Goal: Check status

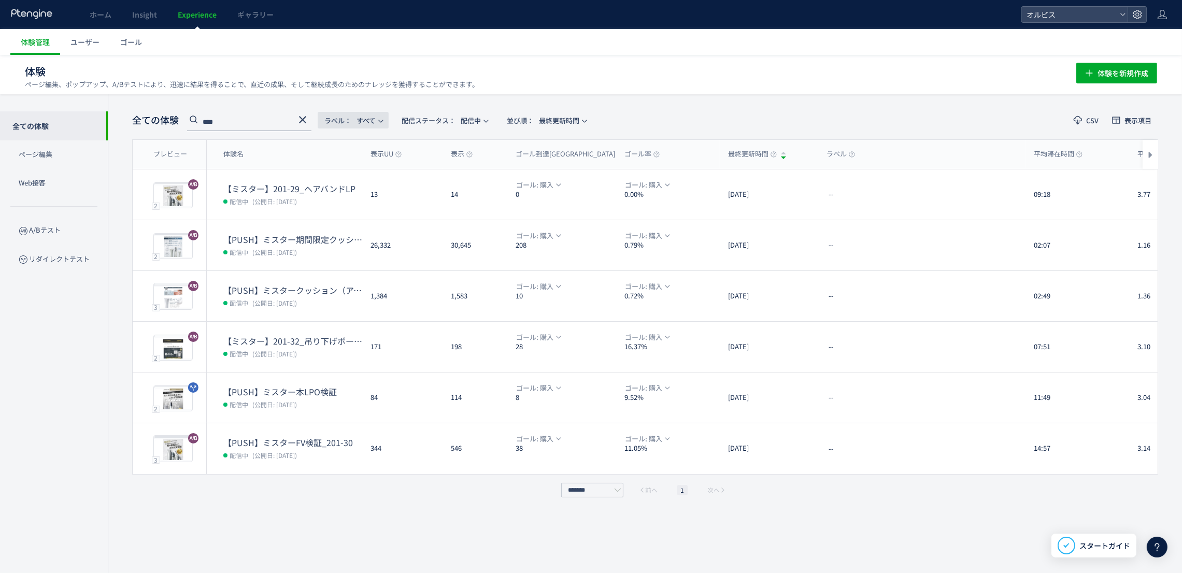
click at [376, 124] on span "ラベル： すべて" at bounding box center [349, 120] width 51 height 17
click at [454, 121] on span "配信ステータス​：" at bounding box center [428, 121] width 54 height 10
click at [455, 150] on li "すべて" at bounding box center [447, 149] width 42 height 19
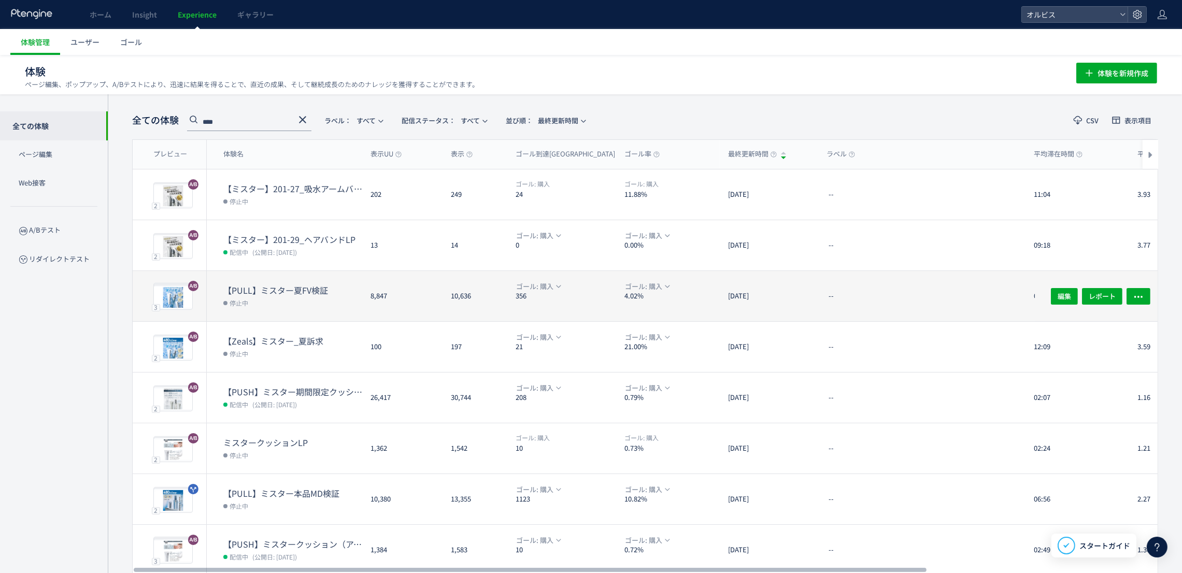
click at [350, 311] on dl "【PULL】ミスター夏FV検証 停止中" at bounding box center [292, 302] width 139 height 37
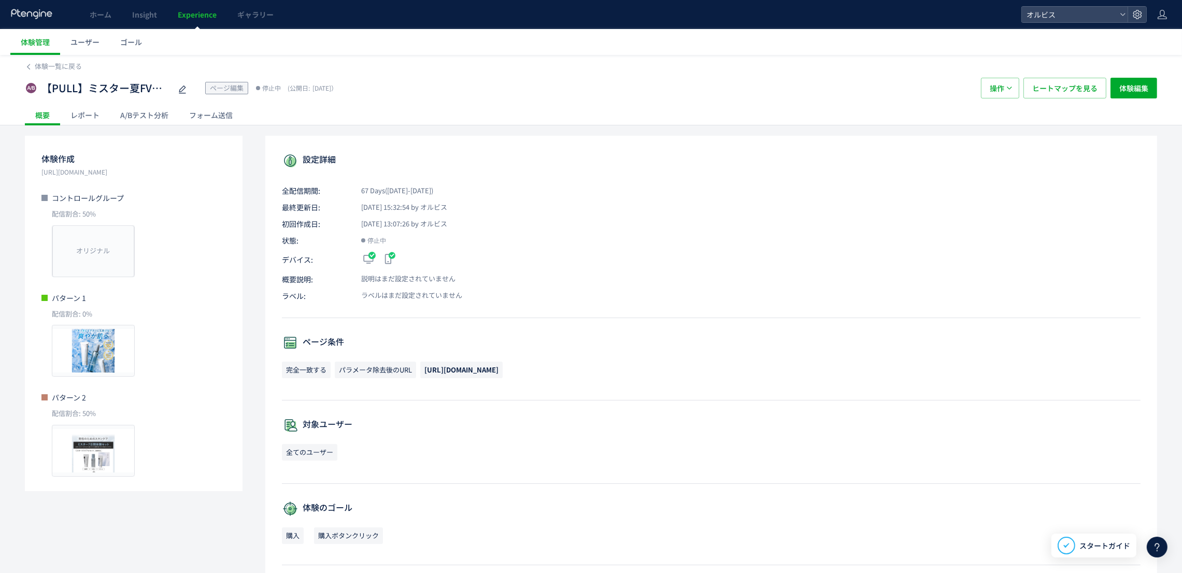
click at [154, 115] on div "A/Bテスト分析" at bounding box center [144, 115] width 69 height 21
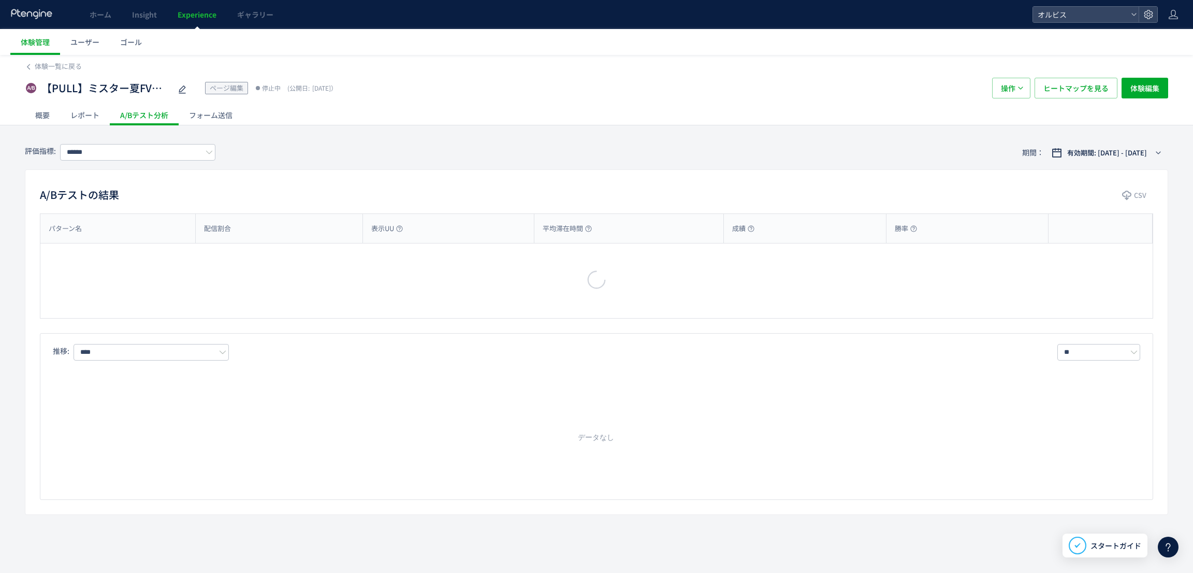
type input "**"
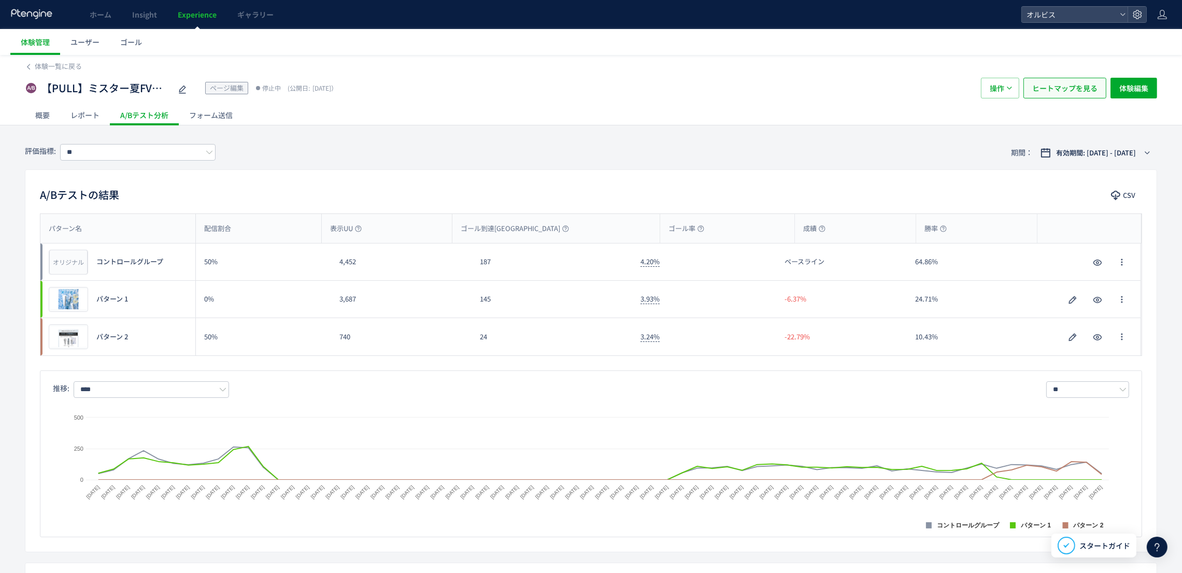
click at [1074, 96] on span "ヒートマップを見る" at bounding box center [1064, 88] width 65 height 21
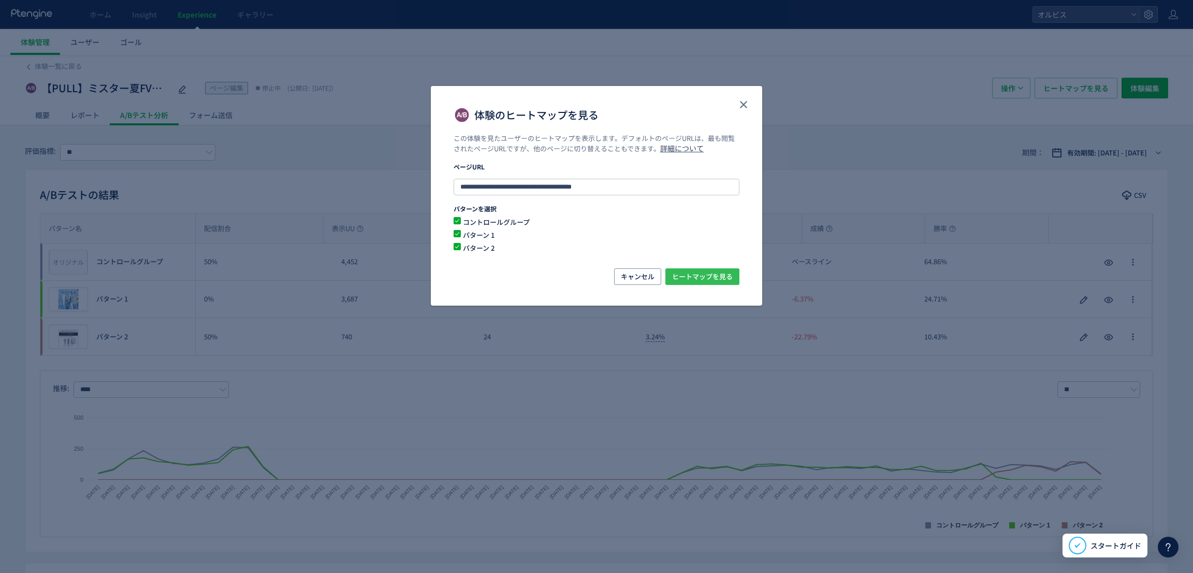
click at [683, 280] on span "ヒートマップを見る" at bounding box center [702, 276] width 61 height 17
click at [742, 109] on icon "close" at bounding box center [744, 104] width 12 height 12
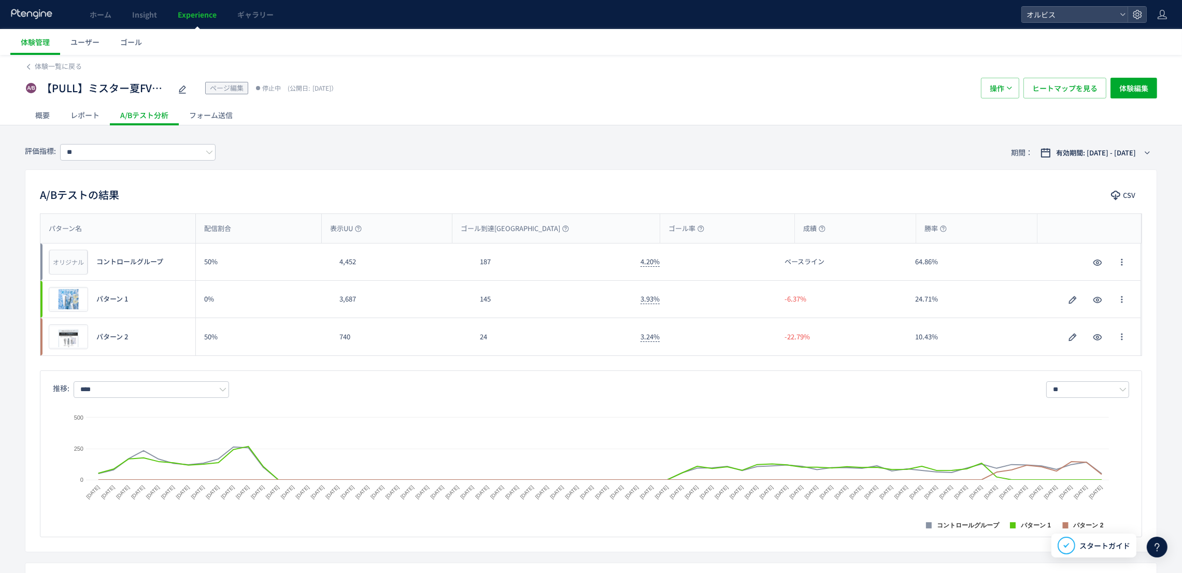
click at [195, 12] on span "Experience" at bounding box center [197, 14] width 39 height 10
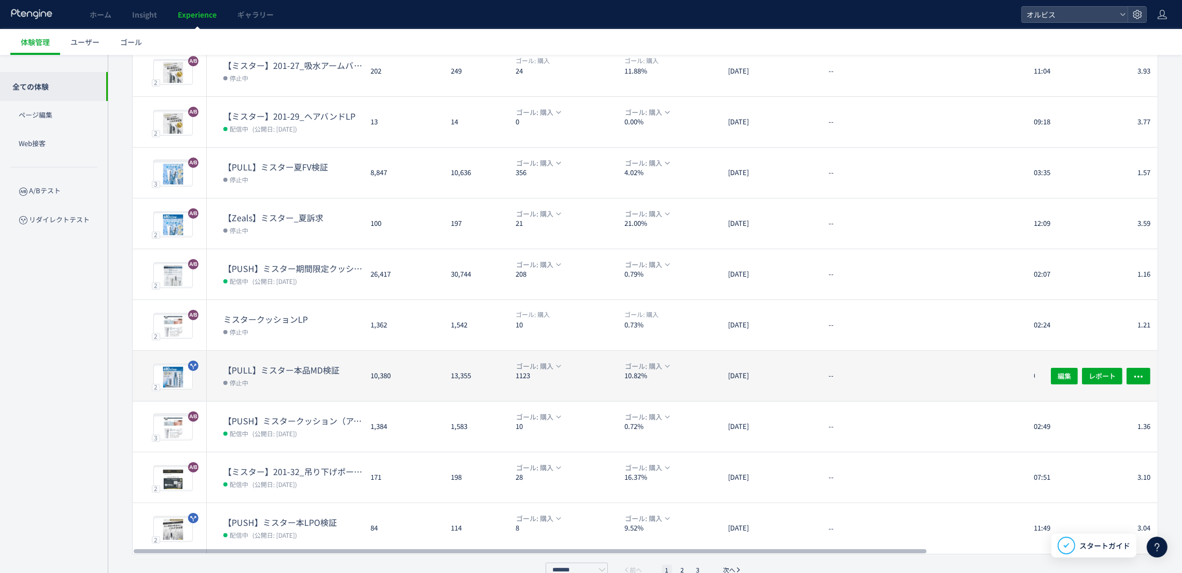
scroll to position [141, 0]
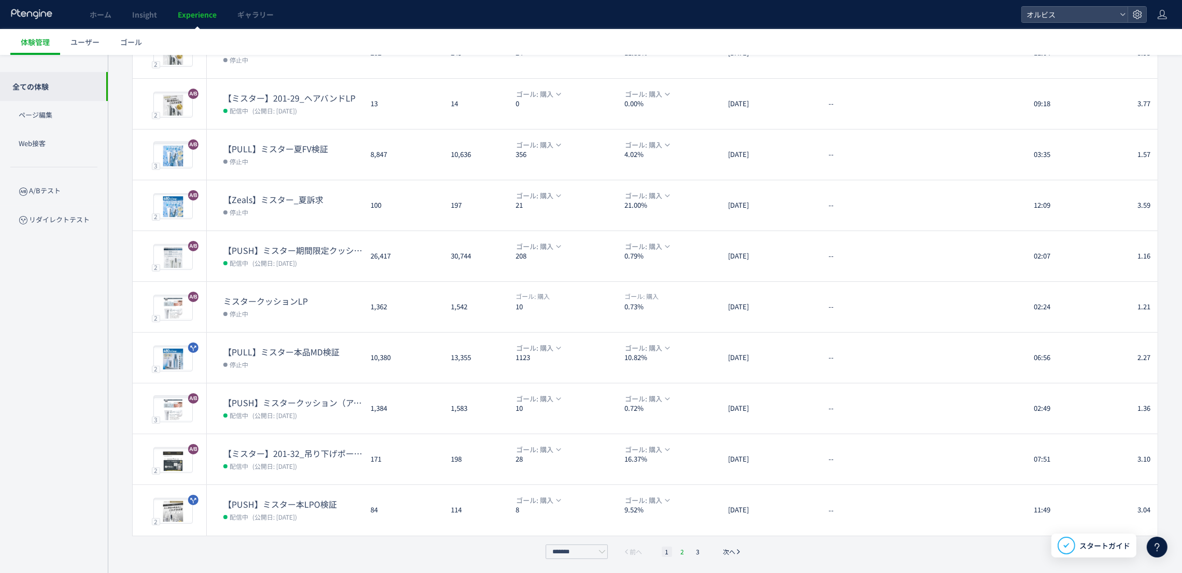
click at [683, 550] on li "2" at bounding box center [682, 551] width 10 height 10
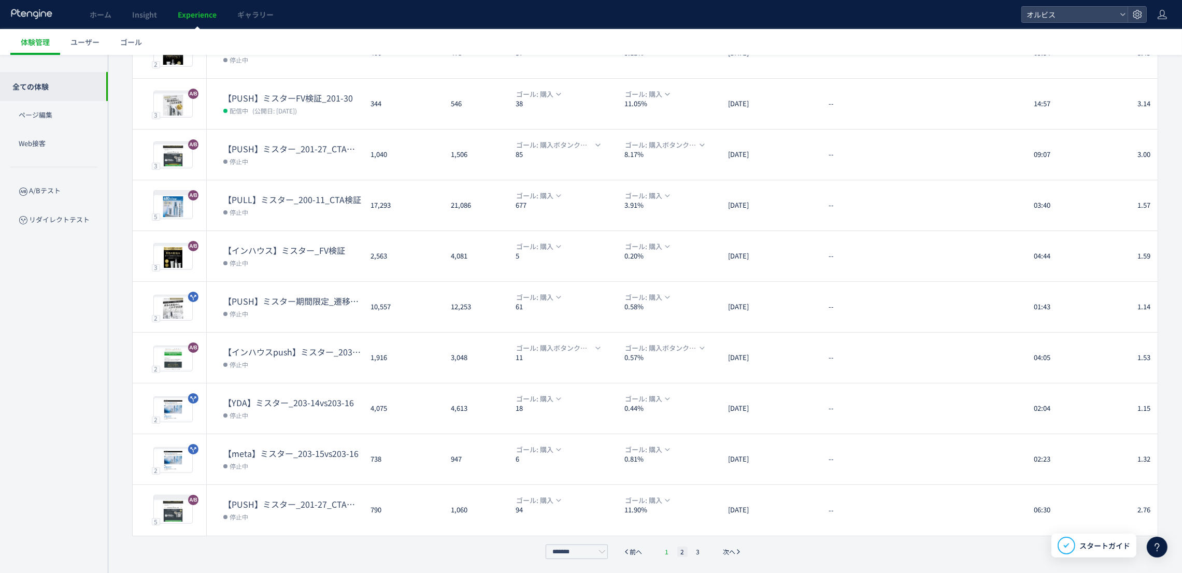
click at [669, 550] on li "1" at bounding box center [666, 551] width 10 height 10
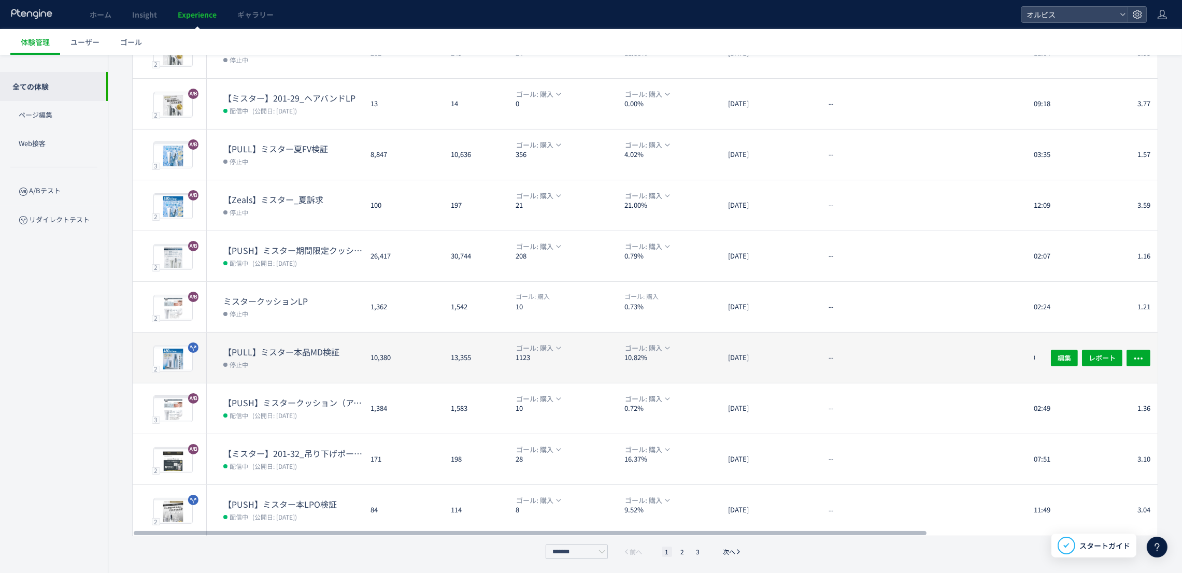
drag, startPoint x: 422, startPoint y: 374, endPoint x: 417, endPoint y: 368, distance: 7.4
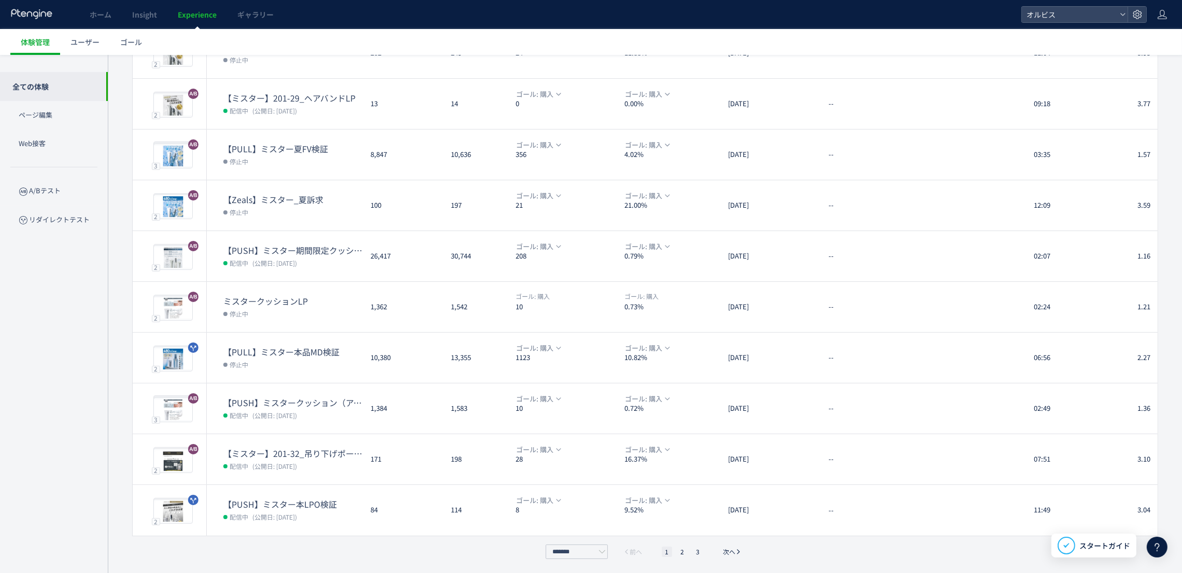
drag, startPoint x: 417, startPoint y: 368, endPoint x: 36, endPoint y: 405, distance: 382.5
click at [36, 405] on div "全ての体験 ページ編集 Web接客 A/Bテスト リダイレクトテスト" at bounding box center [54, 294] width 108 height 479
click at [682, 553] on li "2" at bounding box center [682, 551] width 10 height 10
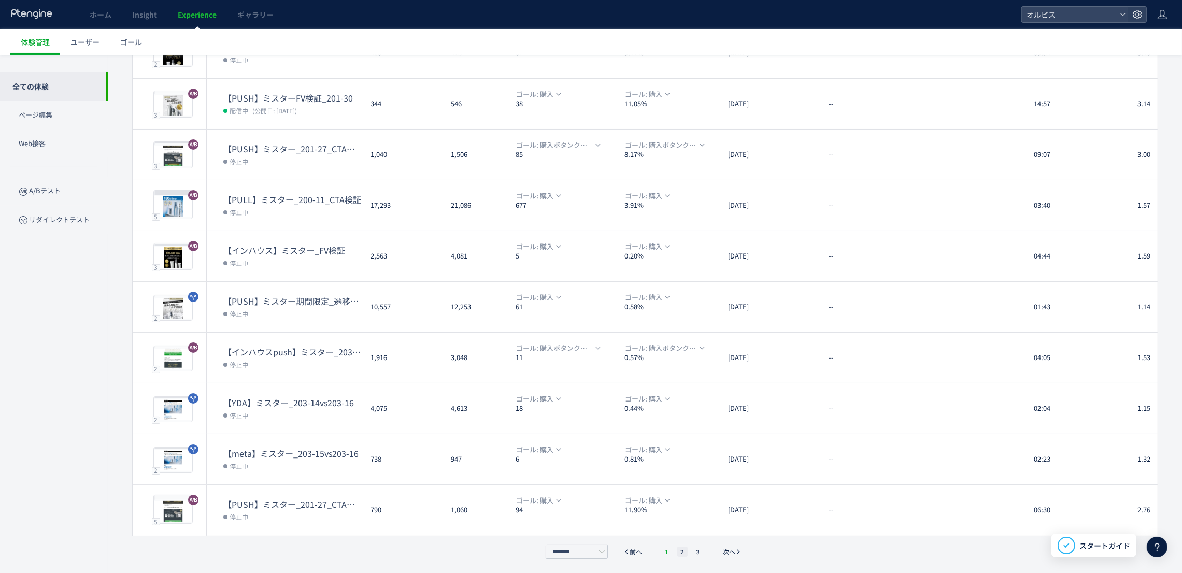
click at [667, 551] on li "1" at bounding box center [666, 551] width 10 height 10
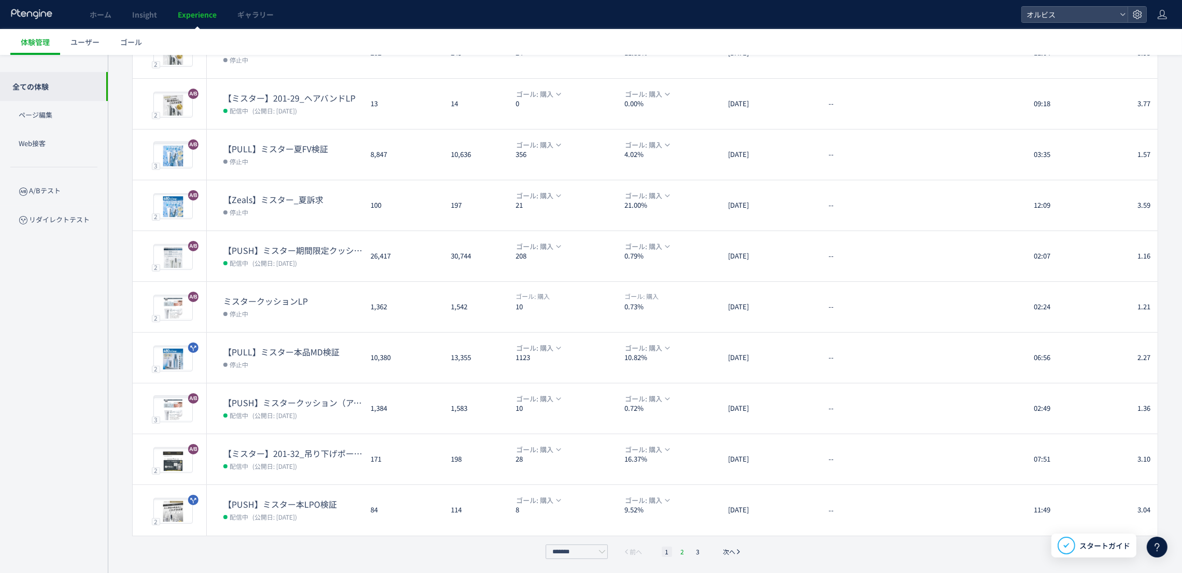
click at [677, 546] on li "2" at bounding box center [682, 551] width 10 height 10
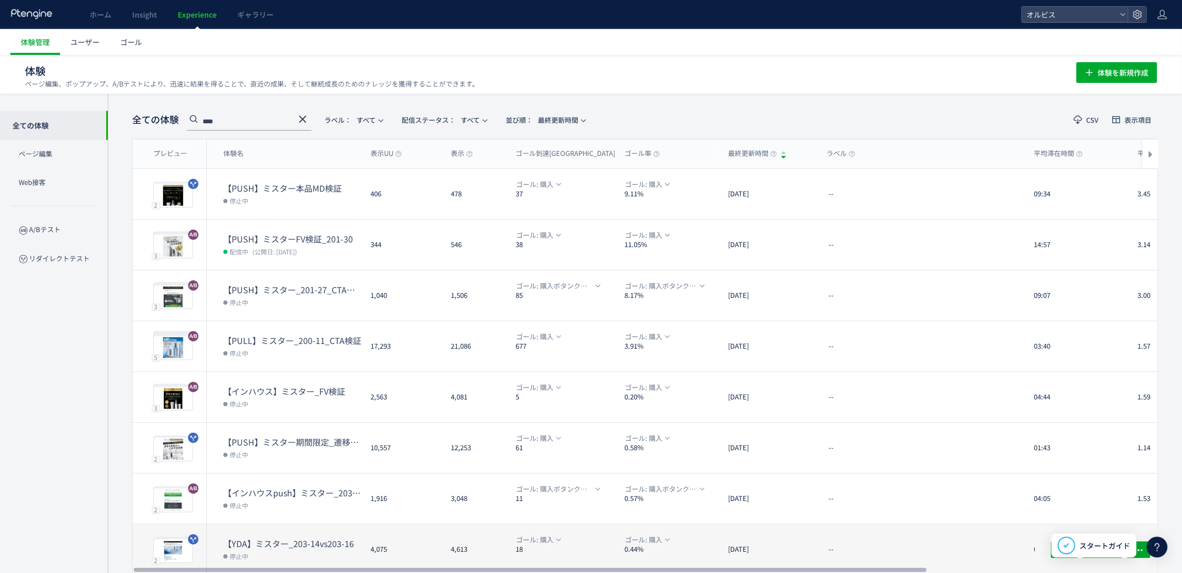
scroll to position [0, 0]
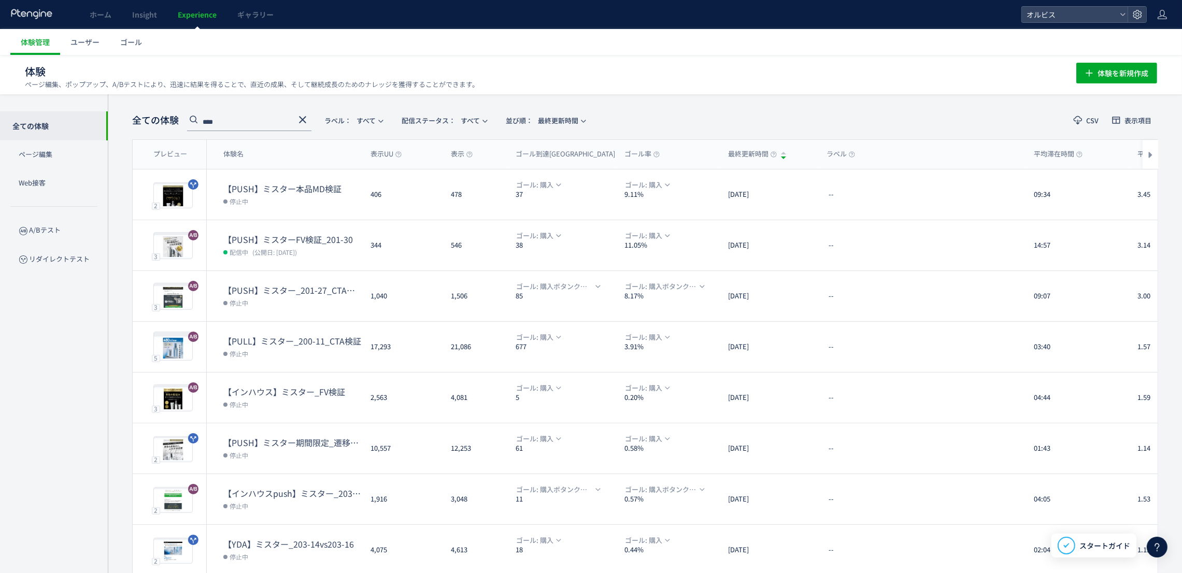
click at [303, 113] on icon at bounding box center [302, 119] width 12 height 12
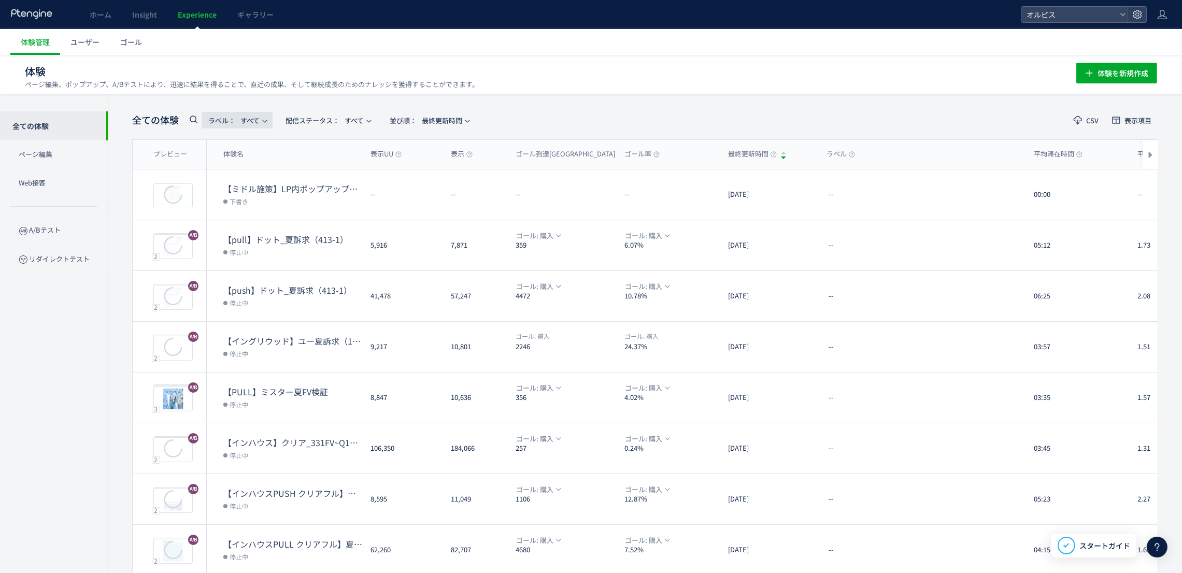
click at [269, 121] on button "ラベル： すべて" at bounding box center [237, 120] width 71 height 17
click at [196, 122] on use at bounding box center [194, 120] width 8 height 8
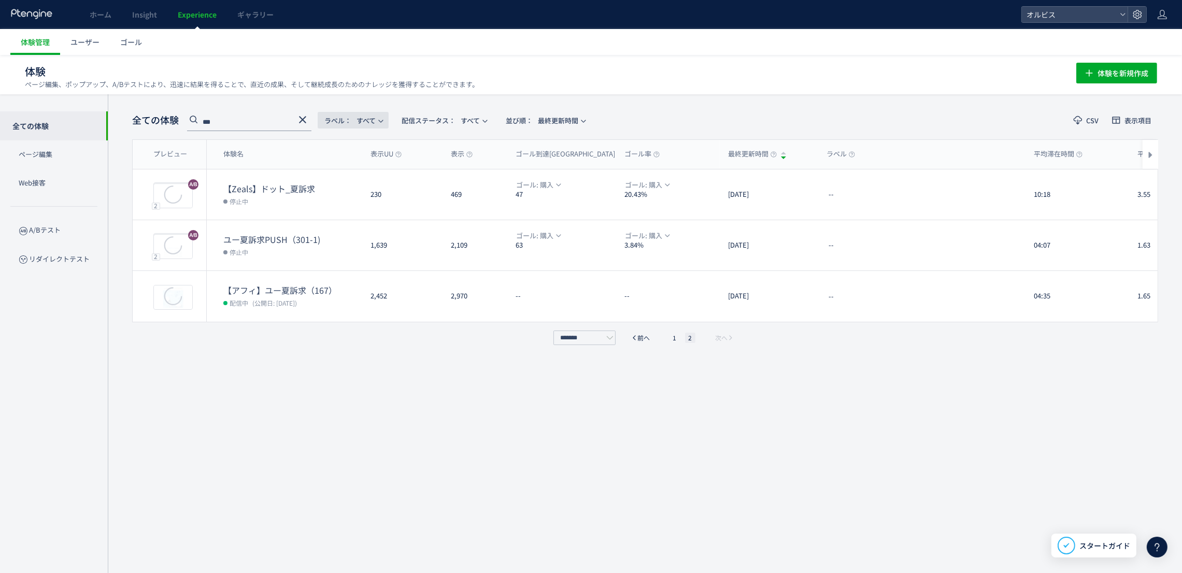
type input "***"
click at [304, 119] on use at bounding box center [302, 119] width 7 height 7
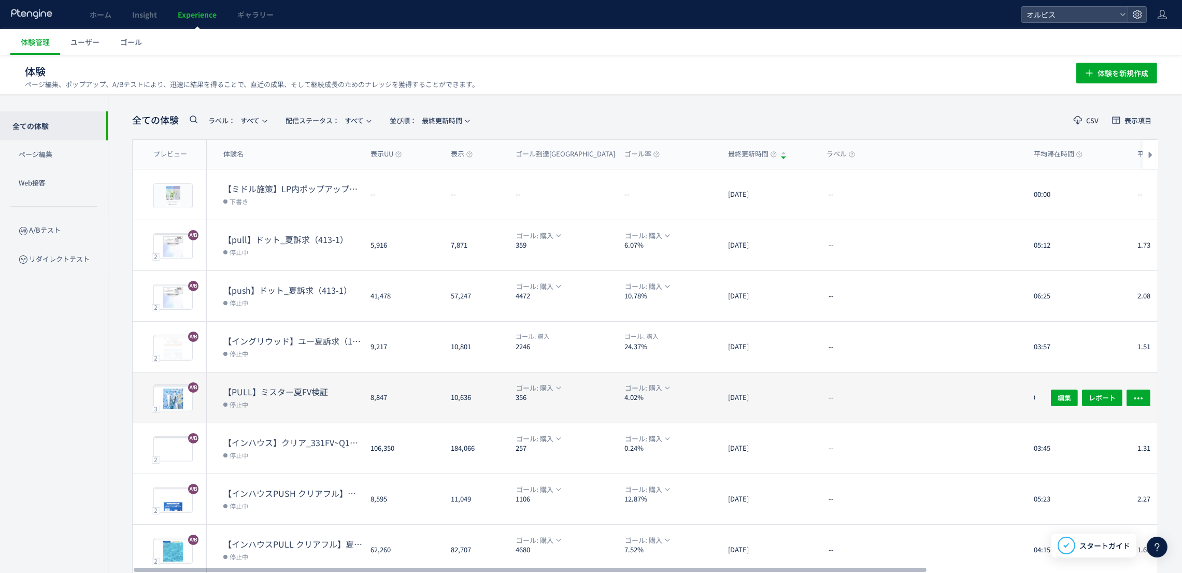
drag, startPoint x: 398, startPoint y: 396, endPoint x: 368, endPoint y: 404, distance: 31.5
click at [368, 404] on div "8,847" at bounding box center [402, 397] width 80 height 50
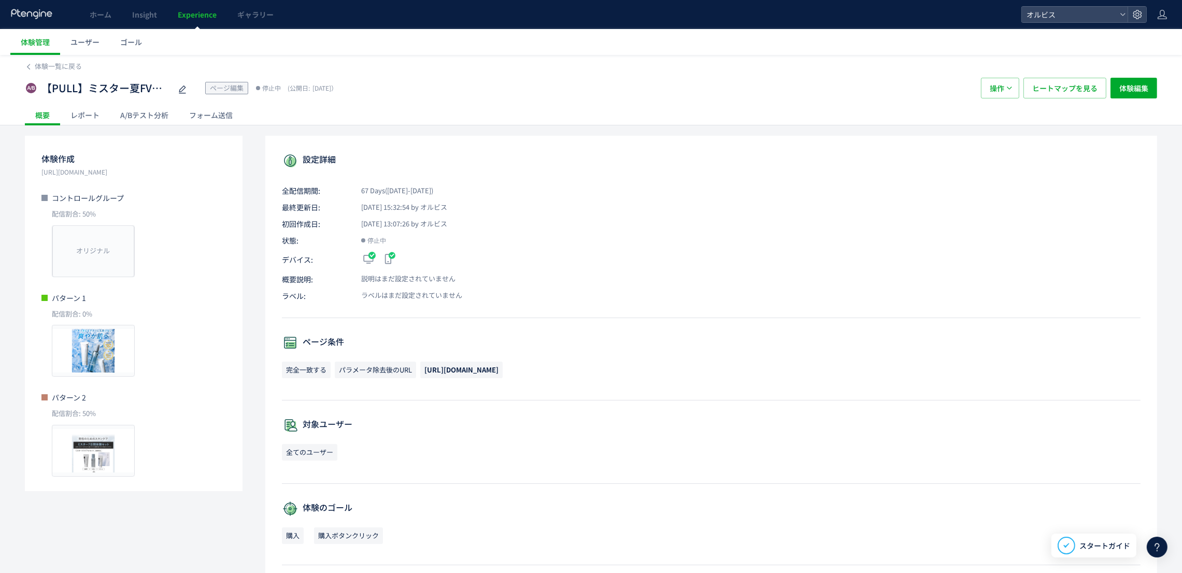
click at [136, 106] on div "A/Bテスト分析" at bounding box center [144, 115] width 69 height 21
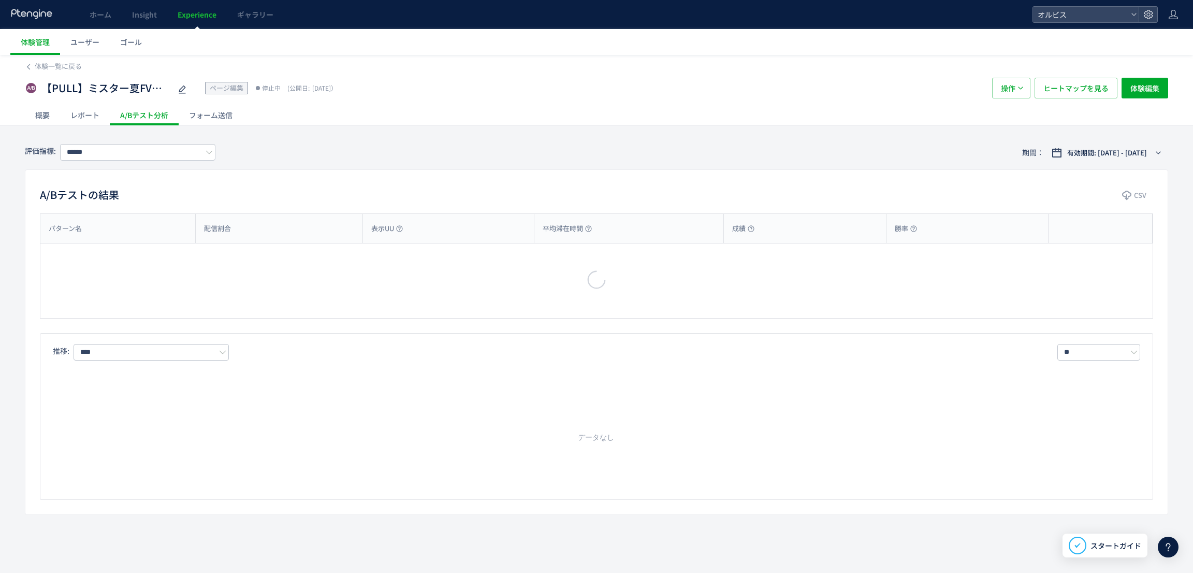
type input "**"
